Goal: Task Accomplishment & Management: Manage account settings

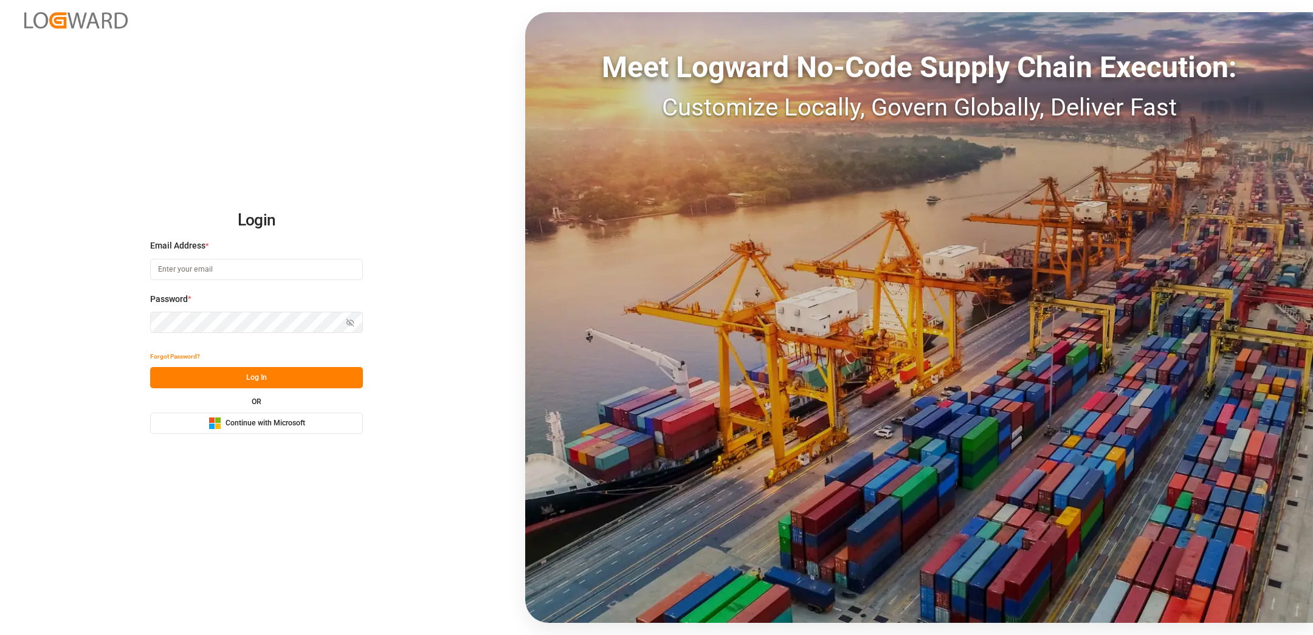
click at [206, 429] on button "Microsoft Logo Continue with Microsoft" at bounding box center [256, 423] width 213 height 21
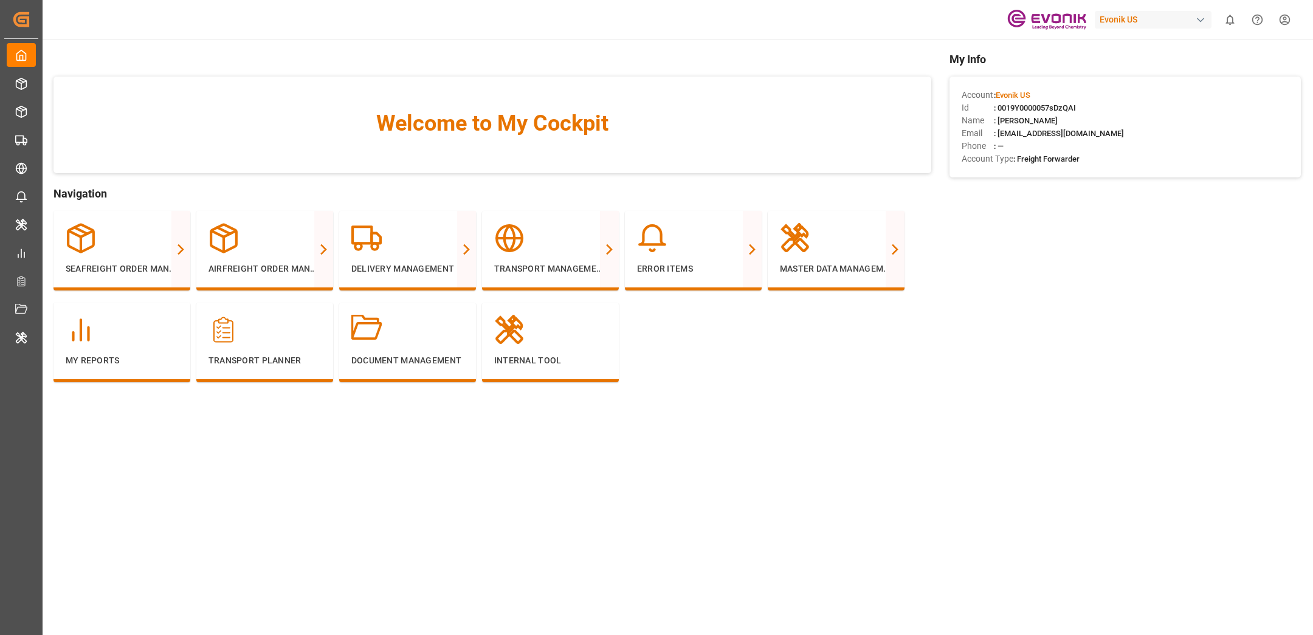
click at [1050, 112] on span ": 0019Y0000057sDzQAI" at bounding box center [1035, 107] width 82 height 9
click at [825, 88] on div "Welcome to My Cockpit" at bounding box center [492, 125] width 878 height 97
click at [1112, 26] on div "Evonik US" at bounding box center [1153, 20] width 117 height 18
type input "compo"
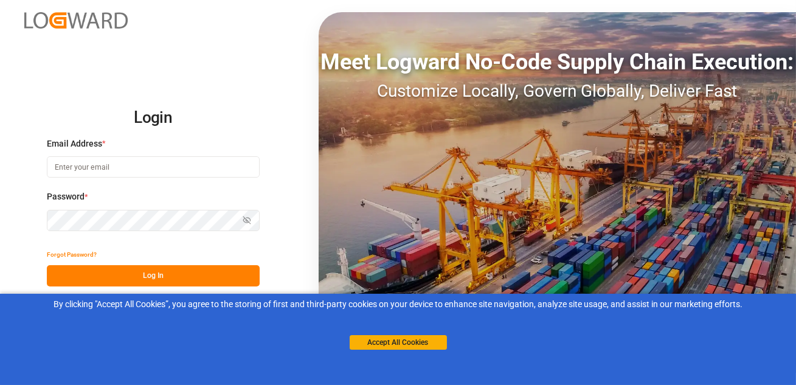
click at [112, 112] on h2 "Login" at bounding box center [153, 117] width 213 height 39
click at [391, 342] on button "Accept All Cookies" at bounding box center [397, 342] width 97 height 15
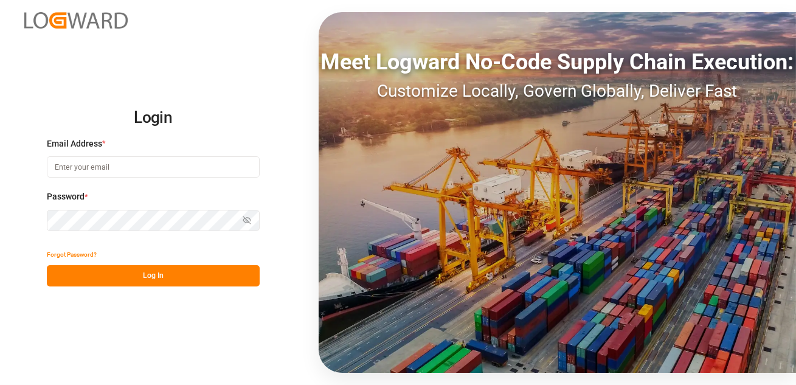
click at [126, 166] on input at bounding box center [153, 166] width 213 height 21
type input "sachin.kulkarni@logward.com"
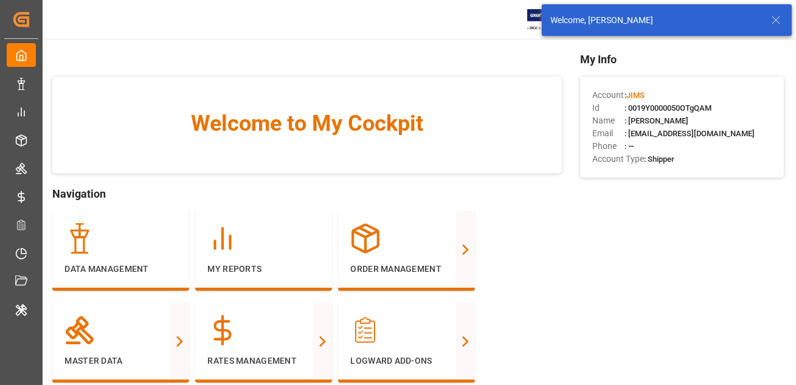
click at [665, 111] on span ": 0019Y0000050OTgQAM" at bounding box center [667, 107] width 87 height 9
copy span "0019Y0000050OTgQAM"
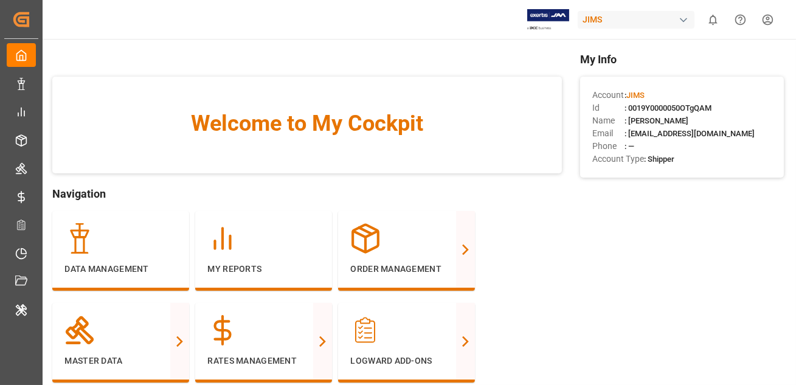
click at [475, 125] on span "Welcome to My Cockpit" at bounding box center [307, 123] width 461 height 33
